Goal: Transaction & Acquisition: Purchase product/service

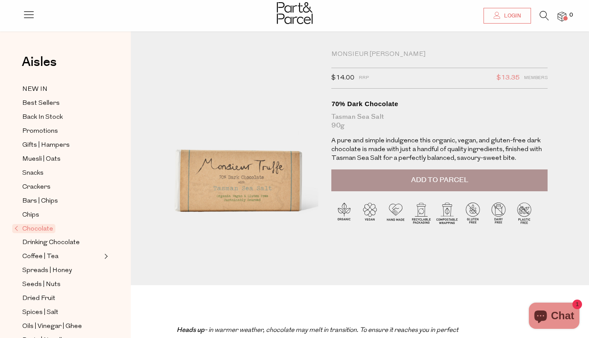
click at [45, 225] on span "Chocolate" at bounding box center [33, 228] width 43 height 9
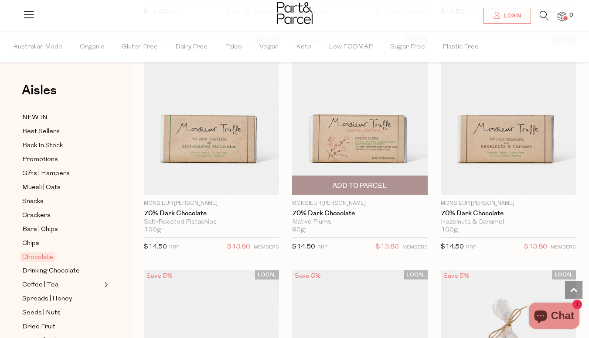
scroll to position [2464, 0]
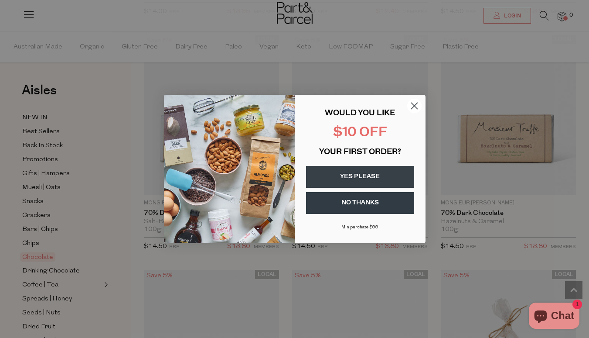
click at [415, 98] on icon "Close dialog" at bounding box center [414, 105] width 15 height 15
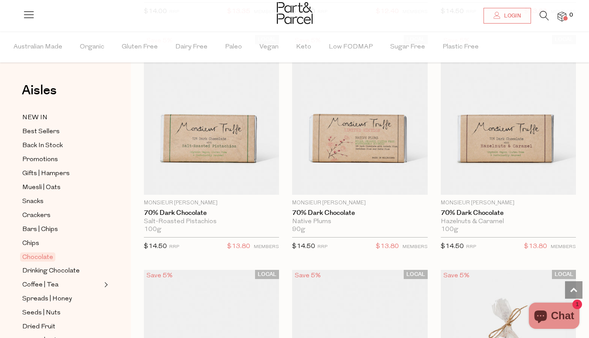
click at [415, 115] on icon "Close dialog" at bounding box center [414, 122] width 15 height 15
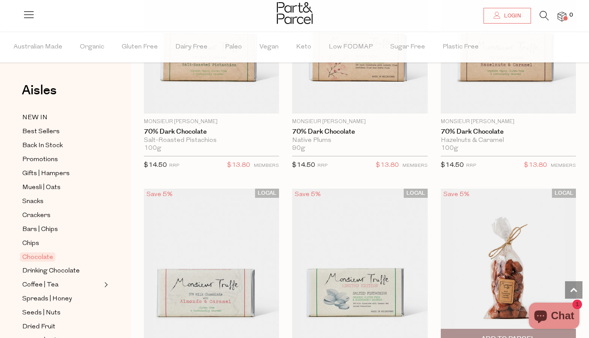
scroll to position [2438, 0]
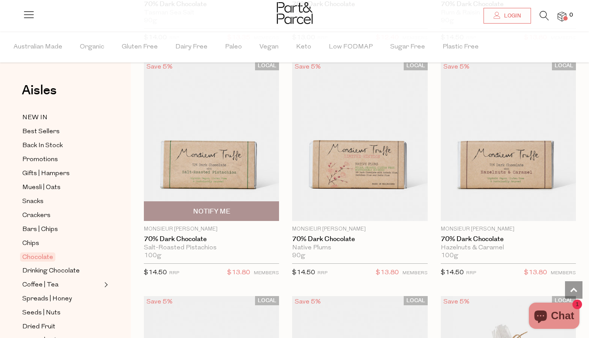
click at [222, 179] on img at bounding box center [211, 141] width 135 height 160
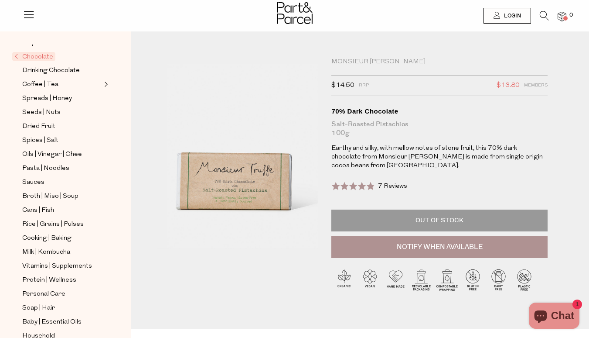
scroll to position [220, 0]
